Goal: Task Accomplishment & Management: Use online tool/utility

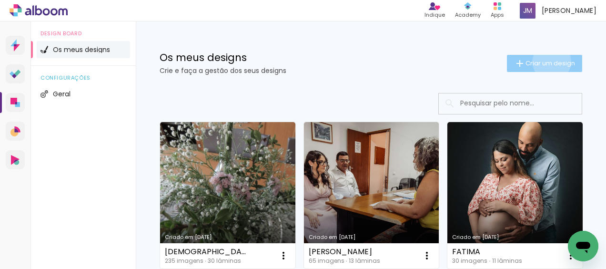
click at [543, 61] on span "Criar um design" at bounding box center [550, 63] width 50 height 6
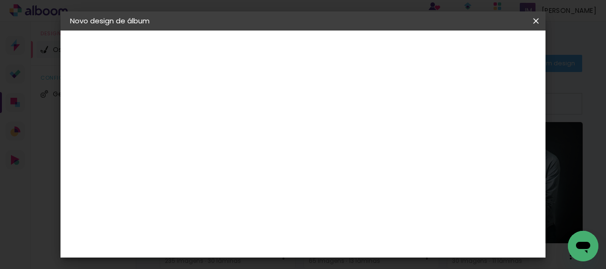
click at [226, 131] on input at bounding box center [226, 128] width 0 height 15
type input "[DEMOGRAPHIC_DATA] DA LARA"
type paper-input "[DEMOGRAPHIC_DATA] DA LARA"
click at [0, 0] on slot "Avançar" at bounding box center [0, 0] width 0 height 0
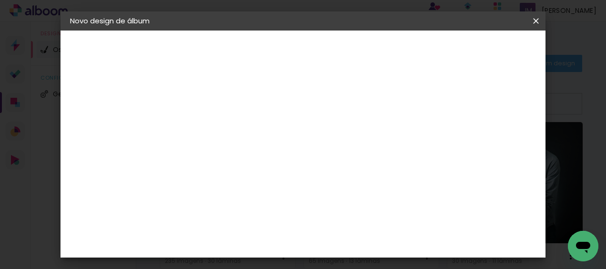
click at [0, 0] on slot "Tamanho Livre" at bounding box center [0, 0] width 0 height 0
click at [263, 192] on div "DreambooksPro" at bounding box center [251, 193] width 62 height 8
click at [0, 0] on slot "Avançar" at bounding box center [0, 0] width 0 height 0
click at [274, 160] on iron-icon at bounding box center [268, 165] width 11 height 11
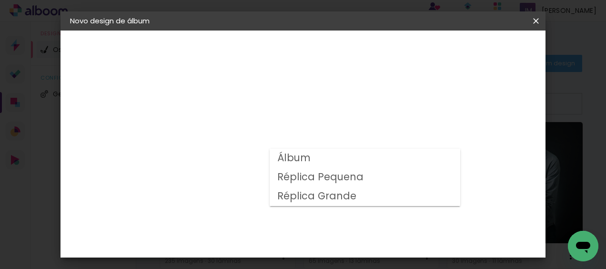
click at [0, 0] on slot "Álbum" at bounding box center [0, 0] width 0 height 0
type input "Álbum"
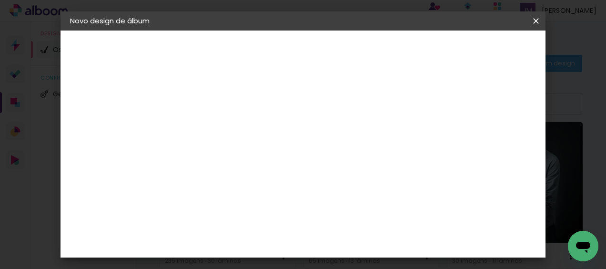
scroll to position [354, 0]
click at [290, 234] on span "23 × 31" at bounding box center [268, 244] width 44 height 20
click at [0, 0] on slot "Avançar" at bounding box center [0, 0] width 0 height 0
click at [263, 102] on div at bounding box center [258, 104] width 9 height 9
type paper-checkbox "on"
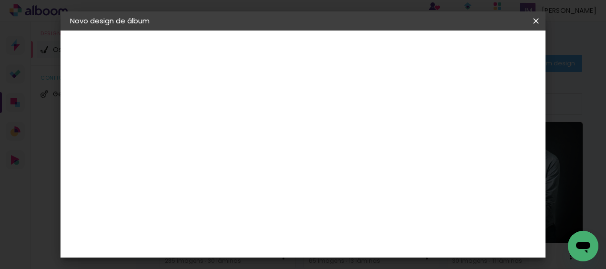
click at [332, 49] on span "Iniciar design" at bounding box center [321, 53] width 22 height 13
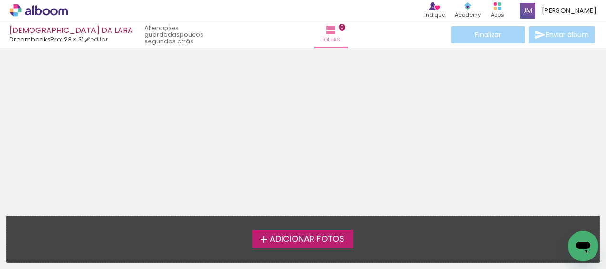
click at [322, 236] on span "Adicionar Fotos" at bounding box center [307, 239] width 75 height 9
click at [0, 0] on input "file" at bounding box center [0, 0] width 0 height 0
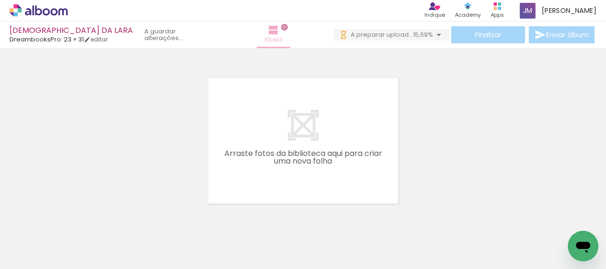
click at [268, 35] on iron-icon at bounding box center [273, 29] width 11 height 11
click at [286, 31] on iron-icon at bounding box center [291, 29] width 11 height 11
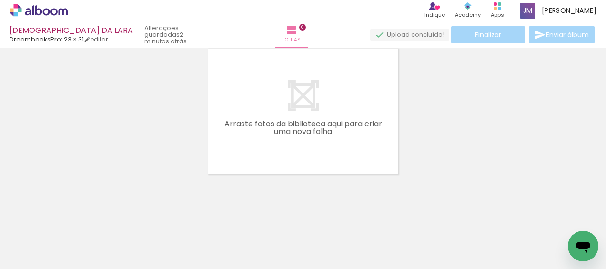
drag, startPoint x: 375, startPoint y: 143, endPoint x: 454, endPoint y: 173, distance: 83.9
click at [454, 173] on div at bounding box center [303, 99] width 606 height 154
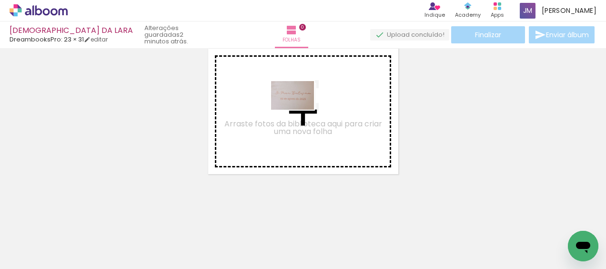
drag, startPoint x: 101, startPoint y: 237, endPoint x: 300, endPoint y: 110, distance: 236.2
click at [300, 110] on quentale-workspace at bounding box center [303, 134] width 606 height 269
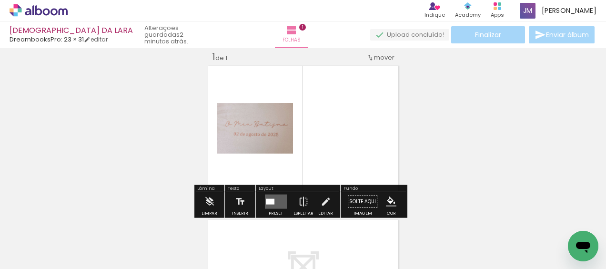
scroll to position [12, 0]
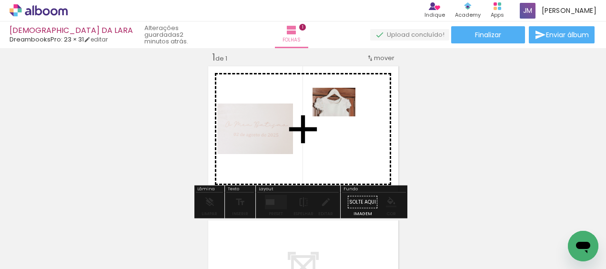
drag, startPoint x: 161, startPoint y: 243, endPoint x: 341, endPoint y: 116, distance: 220.2
click at [341, 116] on quentale-workspace at bounding box center [303, 134] width 606 height 269
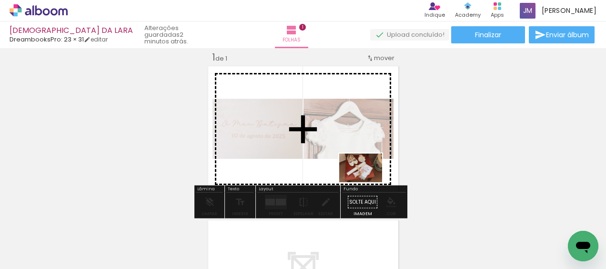
drag, startPoint x: 210, startPoint y: 243, endPoint x: 368, endPoint y: 182, distance: 169.5
click at [368, 182] on quentale-workspace at bounding box center [303, 134] width 606 height 269
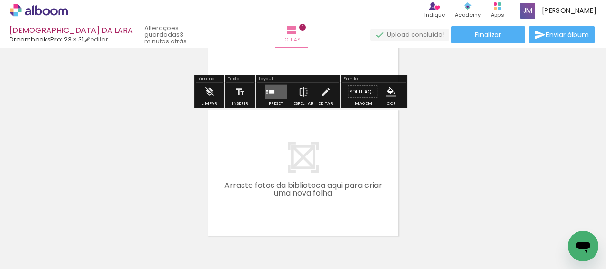
scroll to position [107, 0]
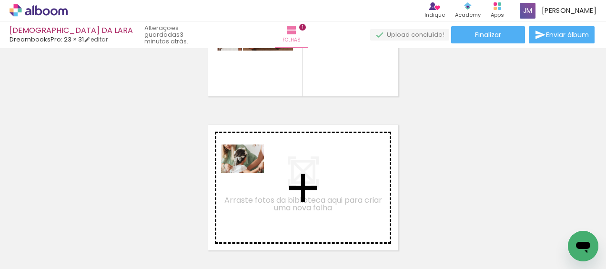
drag, startPoint x: 260, startPoint y: 242, endPoint x: 250, endPoint y: 173, distance: 69.9
click at [250, 173] on quentale-workspace at bounding box center [303, 134] width 606 height 269
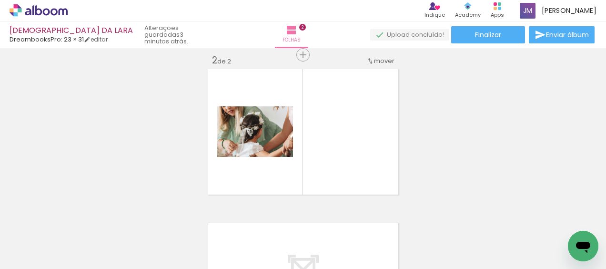
scroll to position [166, 0]
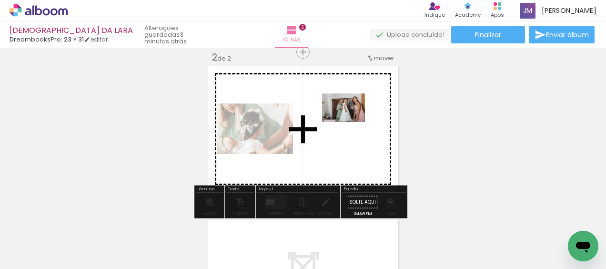
drag, startPoint x: 322, startPoint y: 242, endPoint x: 351, endPoint y: 122, distance: 123.0
click at [351, 122] on quentale-workspace at bounding box center [303, 134] width 606 height 269
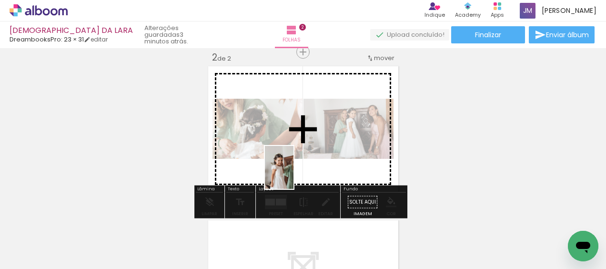
drag, startPoint x: 362, startPoint y: 241, endPoint x: 293, endPoint y: 174, distance: 95.3
click at [293, 174] on quentale-workspace at bounding box center [303, 134] width 606 height 269
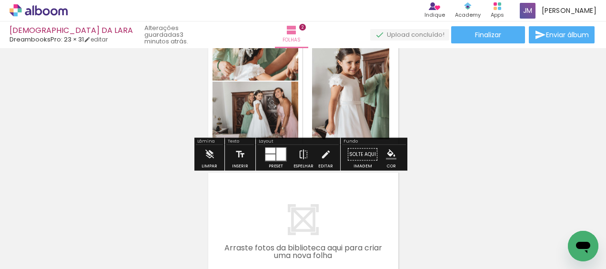
scroll to position [261, 0]
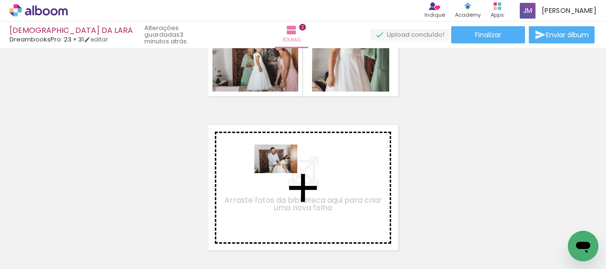
drag, startPoint x: 423, startPoint y: 241, endPoint x: 283, endPoint y: 173, distance: 155.8
click at [283, 173] on quentale-workspace at bounding box center [303, 134] width 606 height 269
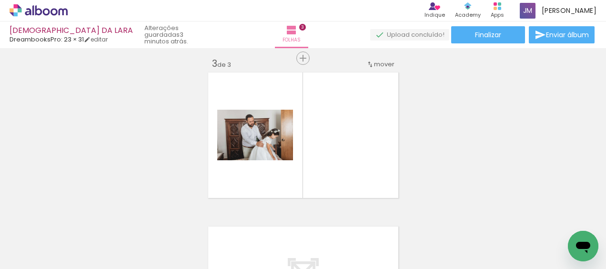
scroll to position [320, 0]
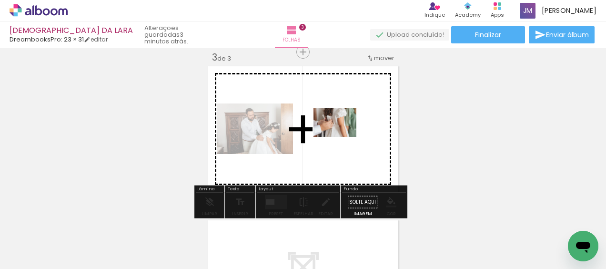
drag, startPoint x: 482, startPoint y: 240, endPoint x: 342, endPoint y: 137, distance: 173.7
click at [342, 137] on quentale-workspace at bounding box center [303, 134] width 606 height 269
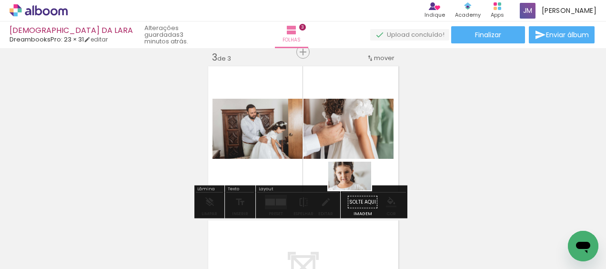
drag, startPoint x: 535, startPoint y: 241, endPoint x: 357, endPoint y: 190, distance: 184.9
click at [357, 190] on quentale-workspace at bounding box center [303, 134] width 606 height 269
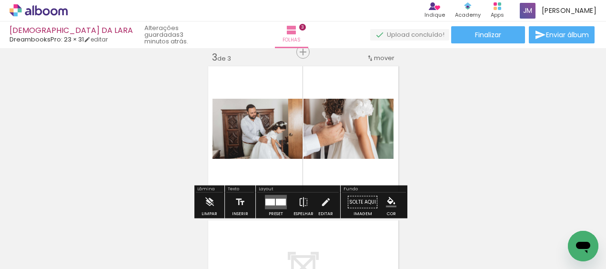
drag, startPoint x: 578, startPoint y: 231, endPoint x: 1014, endPoint y: 445, distance: 485.6
click html
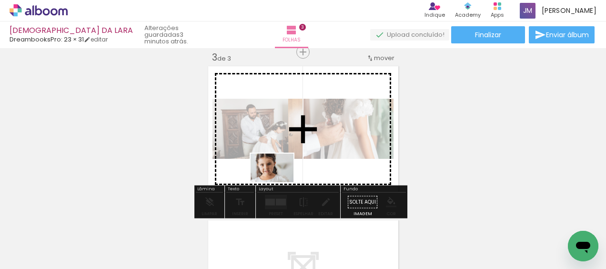
drag, startPoint x: 531, startPoint y: 241, endPoint x: 279, endPoint y: 182, distance: 258.4
click at [279, 182] on quentale-workspace at bounding box center [303, 134] width 606 height 269
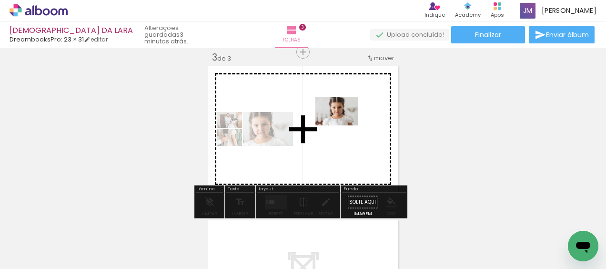
drag, startPoint x: 567, startPoint y: 229, endPoint x: 344, endPoint y: 125, distance: 245.8
click at [344, 125] on quentale-workspace at bounding box center [303, 134] width 606 height 269
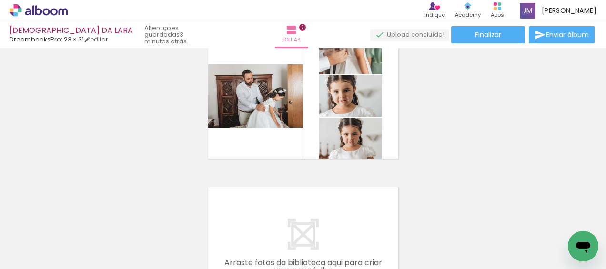
scroll to position [415, 0]
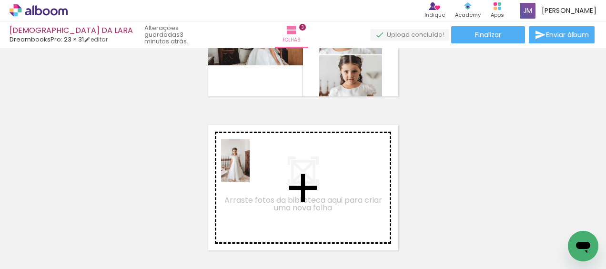
drag, startPoint x: 312, startPoint y: 243, endPoint x: 250, endPoint y: 168, distance: 97.8
click at [250, 168] on quentale-workspace at bounding box center [303, 134] width 606 height 269
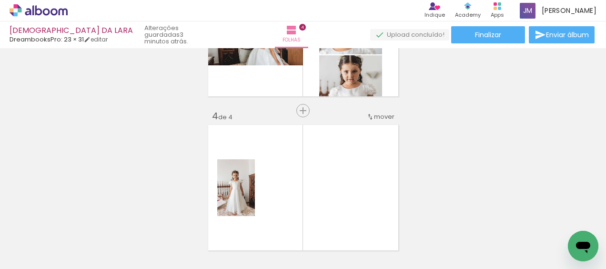
scroll to position [474, 0]
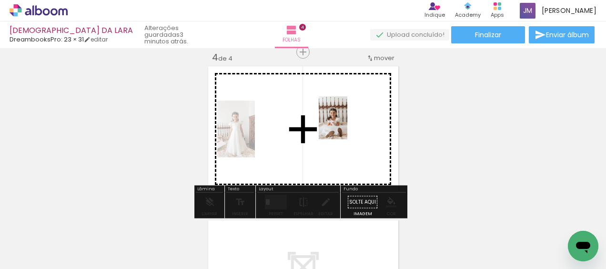
drag, startPoint x: 357, startPoint y: 239, endPoint x: 347, endPoint y: 125, distance: 114.8
click at [347, 125] on quentale-workspace at bounding box center [303, 134] width 606 height 269
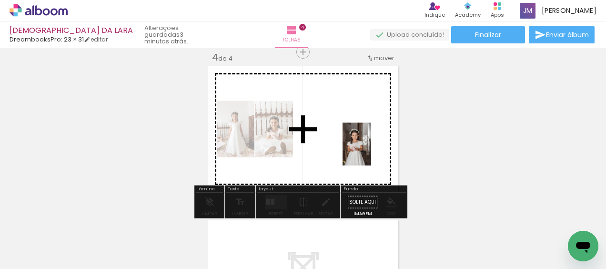
drag, startPoint x: 418, startPoint y: 238, endPoint x: 371, endPoint y: 151, distance: 99.1
click at [371, 151] on quentale-workspace at bounding box center [303, 134] width 606 height 269
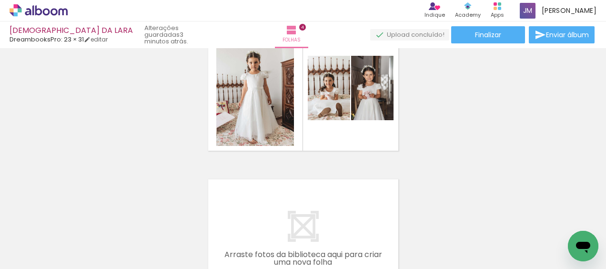
scroll to position [616, 0]
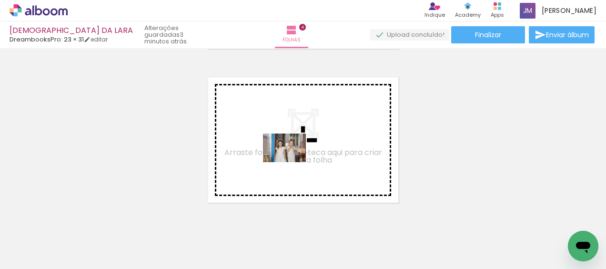
drag, startPoint x: 480, startPoint y: 242, endPoint x: 292, endPoint y: 162, distance: 205.1
click at [292, 162] on quentale-workspace at bounding box center [303, 134] width 606 height 269
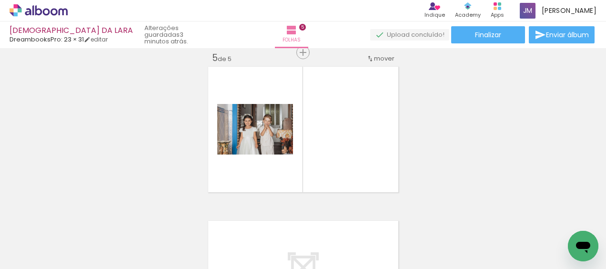
scroll to position [627, 0]
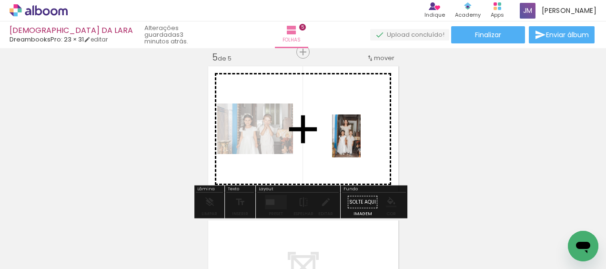
drag, startPoint x: 516, startPoint y: 236, endPoint x: 361, endPoint y: 143, distance: 181.2
click at [361, 143] on quentale-workspace at bounding box center [303, 134] width 606 height 269
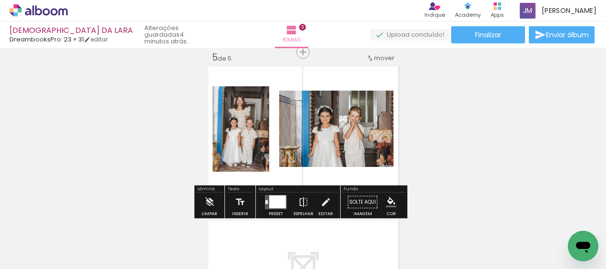
scroll to position [675, 0]
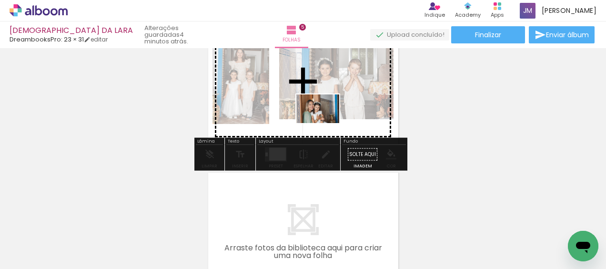
drag, startPoint x: 294, startPoint y: 241, endPoint x: 325, endPoint y: 123, distance: 122.0
click at [325, 123] on quentale-workspace at bounding box center [303, 134] width 606 height 269
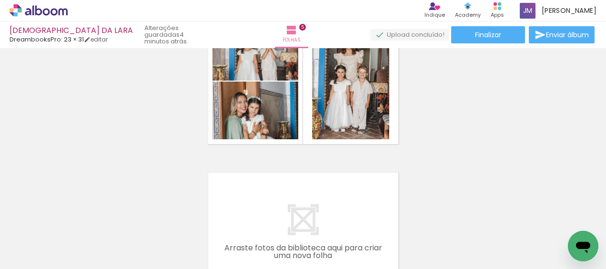
scroll to position [723, 0]
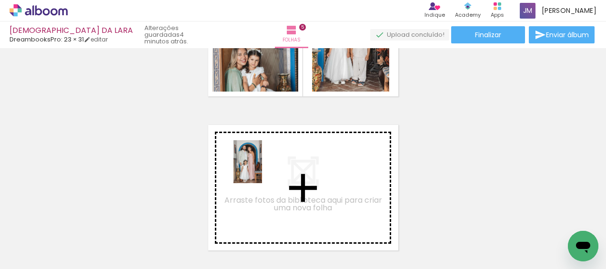
drag, startPoint x: 349, startPoint y: 250, endPoint x: 262, endPoint y: 167, distance: 120.0
click at [262, 167] on quentale-workspace at bounding box center [303, 134] width 606 height 269
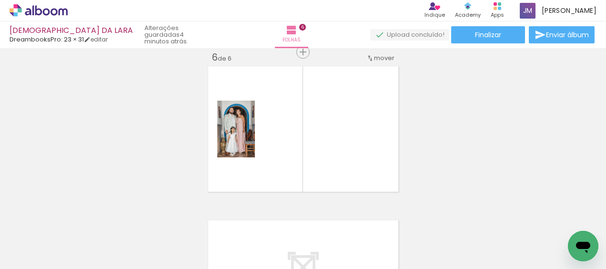
scroll to position [781, 0]
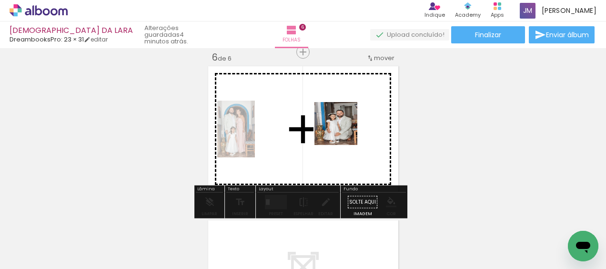
drag, startPoint x: 394, startPoint y: 235, endPoint x: 343, endPoint y: 131, distance: 116.3
click at [343, 131] on quentale-workspace at bounding box center [303, 134] width 606 height 269
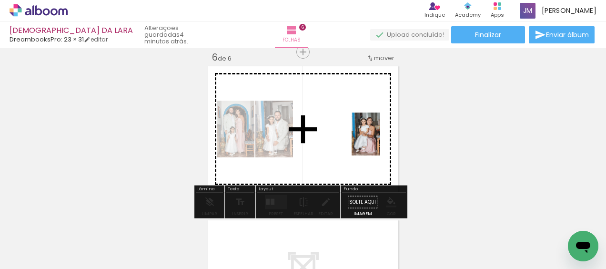
drag, startPoint x: 448, startPoint y: 235, endPoint x: 379, endPoint y: 141, distance: 116.6
click at [379, 141] on quentale-workspace at bounding box center [303, 134] width 606 height 269
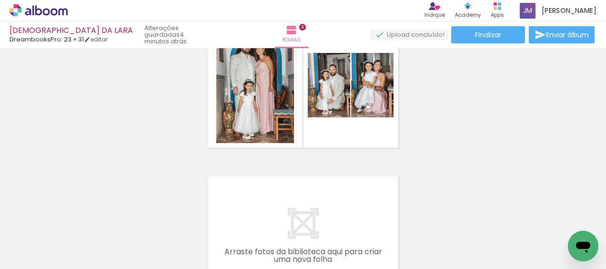
scroll to position [877, 0]
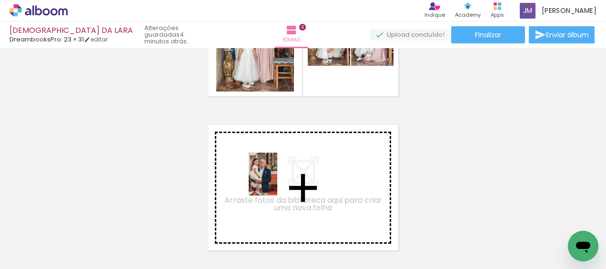
drag, startPoint x: 503, startPoint y: 242, endPoint x: 277, endPoint y: 181, distance: 233.9
click at [277, 181] on quentale-workspace at bounding box center [303, 134] width 606 height 269
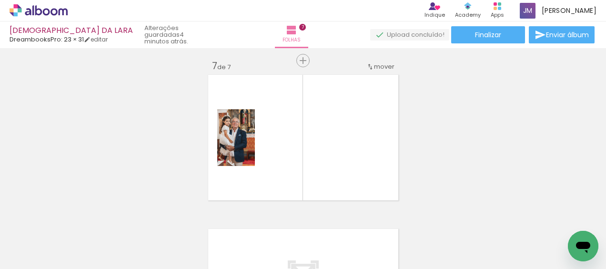
scroll to position [935, 0]
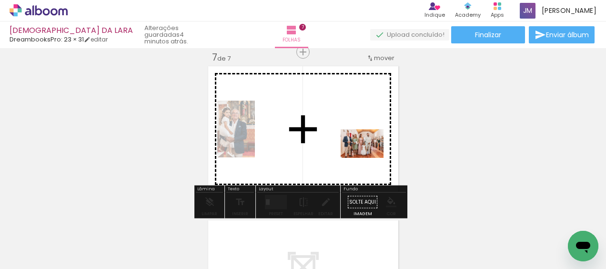
drag, startPoint x: 551, startPoint y: 237, endPoint x: 369, endPoint y: 158, distance: 198.6
click at [369, 158] on quentale-workspace at bounding box center [303, 134] width 606 height 269
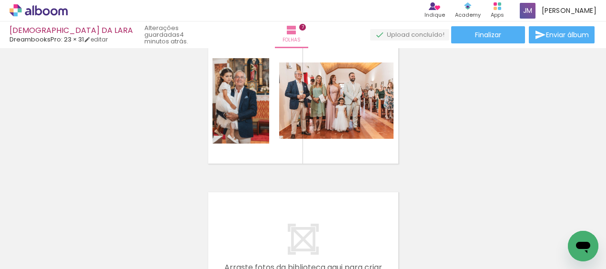
scroll to position [983, 0]
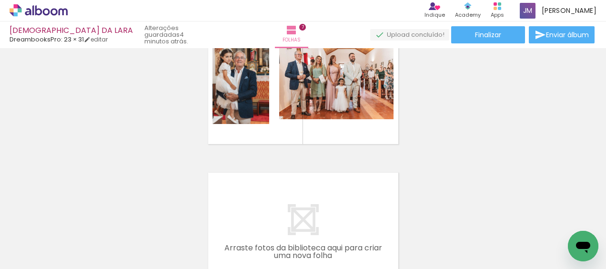
click at [327, 197] on quentale-layouter at bounding box center [303, 235] width 195 height 130
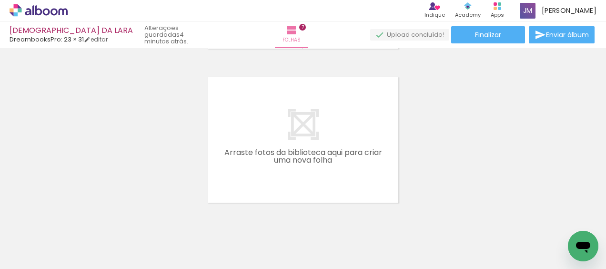
scroll to position [0, 896]
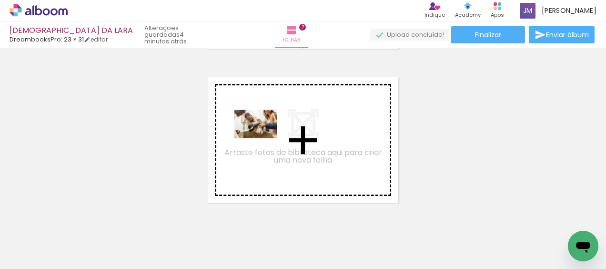
drag, startPoint x: 333, startPoint y: 241, endPoint x: 263, endPoint y: 138, distance: 124.5
click at [263, 138] on quentale-workspace at bounding box center [303, 134] width 606 height 269
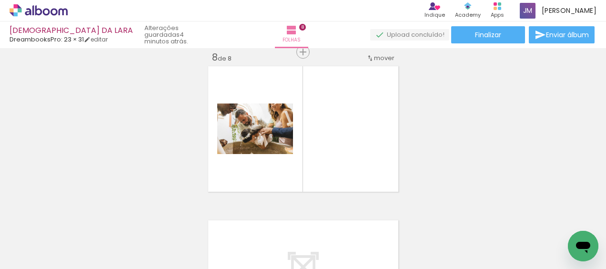
scroll to position [1089, 0]
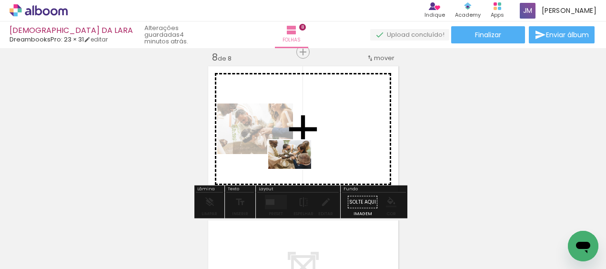
drag, startPoint x: 361, startPoint y: 233, endPoint x: 297, endPoint y: 169, distance: 90.6
click at [297, 169] on quentale-workspace at bounding box center [303, 134] width 606 height 269
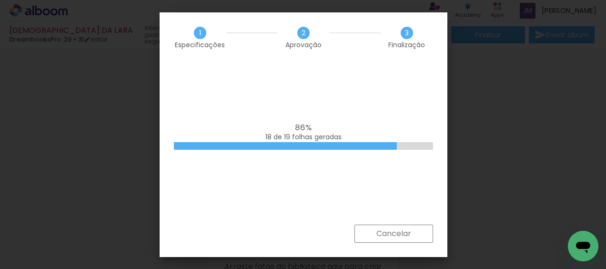
scroll to position [0, 2677]
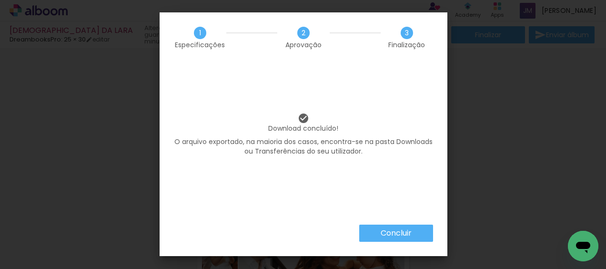
scroll to position [0, 2677]
click at [529, 133] on iron-overlay-backdrop at bounding box center [303, 134] width 606 height 269
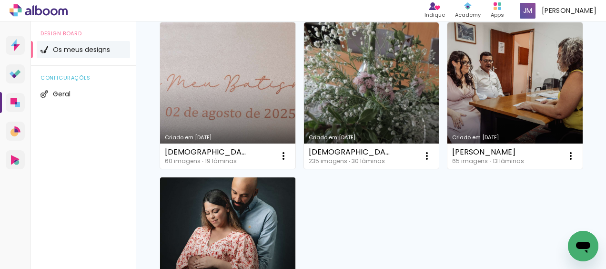
scroll to position [48, 0]
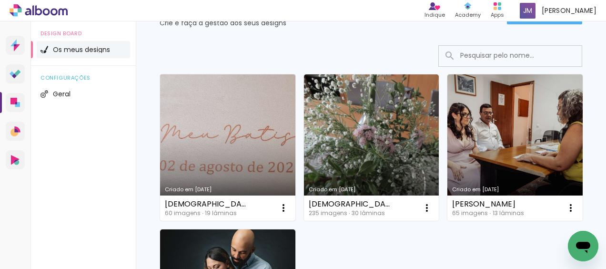
click at [212, 144] on link "Criado em [DATE]" at bounding box center [227, 147] width 135 height 146
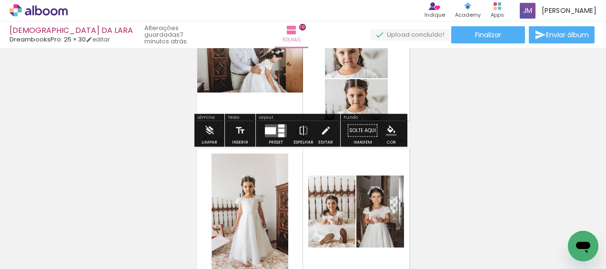
scroll to position [476, 0]
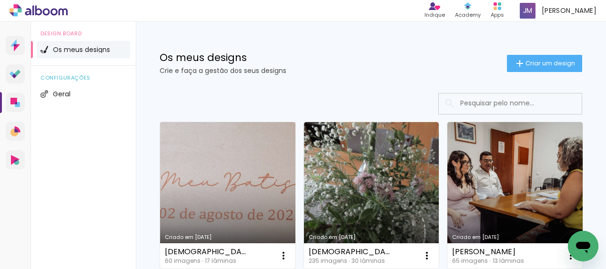
click at [219, 189] on link "Criado em [DATE]" at bounding box center [227, 195] width 135 height 146
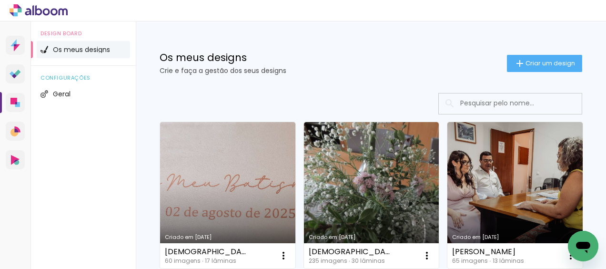
click at [229, 192] on link "Criado em [DATE]" at bounding box center [227, 195] width 135 height 146
